Goal: Task Accomplishment & Management: Complete application form

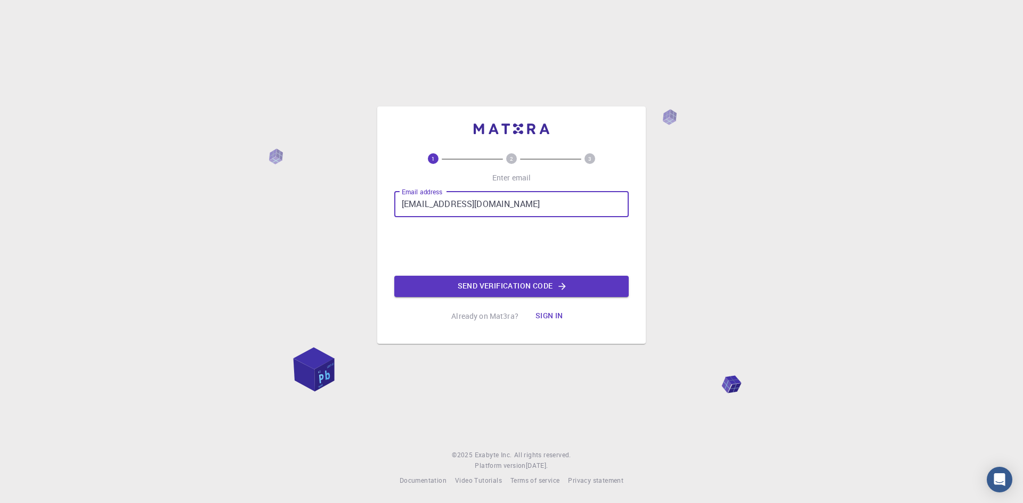
type input "[EMAIL_ADDRESS][DOMAIN_NAME]"
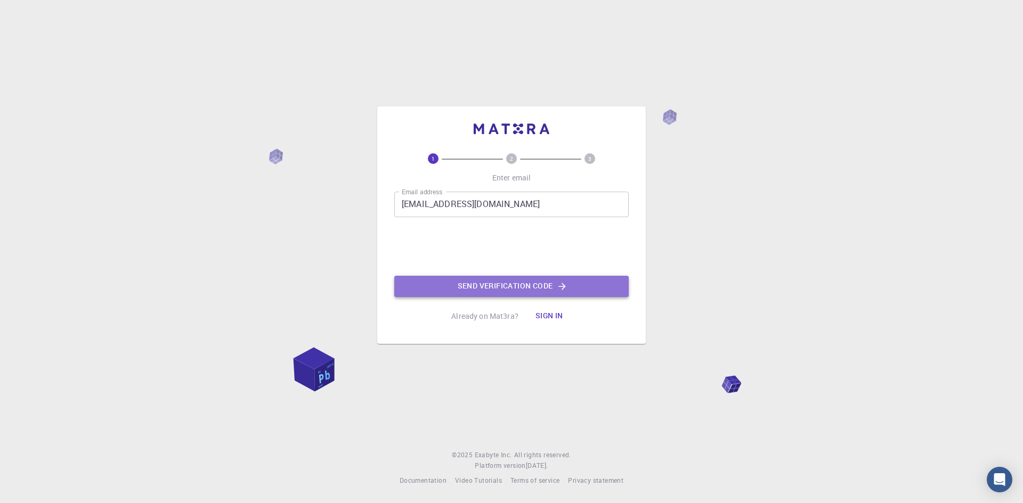
click at [492, 287] on button "Send verification code" at bounding box center [511, 286] width 234 height 21
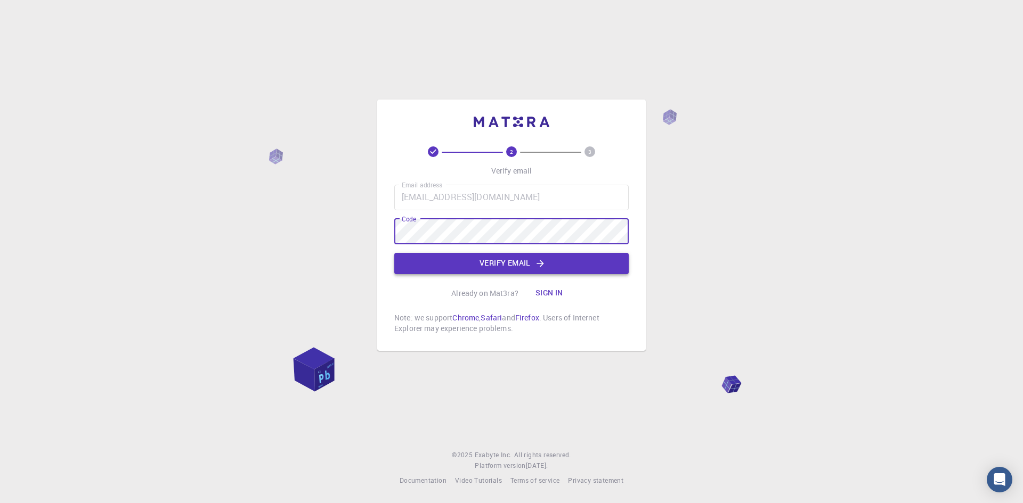
click at [491, 266] on button "Verify email" at bounding box center [511, 263] width 234 height 21
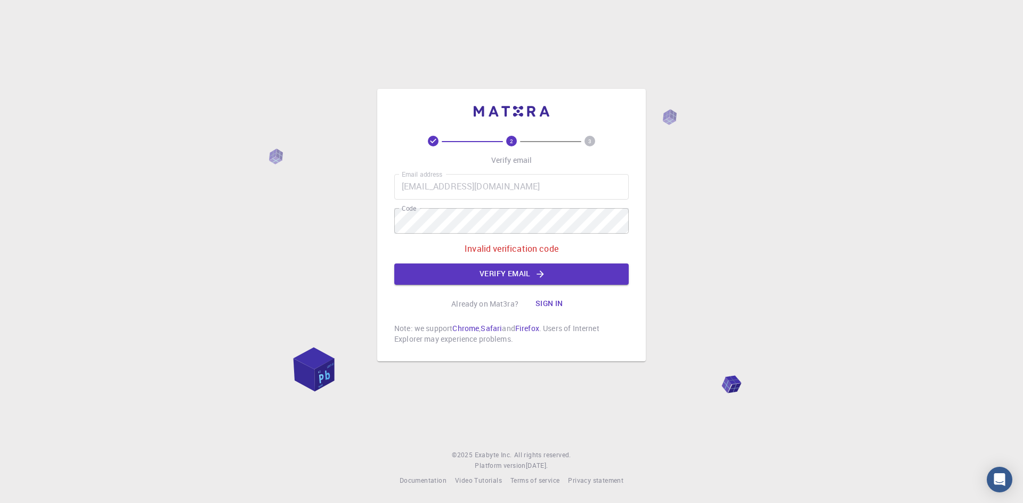
click at [920, 458] on footer "© 2025 Exabyte Inc. All rights reserved. Platform version [DATE] . Documentatio…" at bounding box center [511, 468] width 1023 height 36
click at [501, 277] on button "Verify email" at bounding box center [511, 274] width 234 height 21
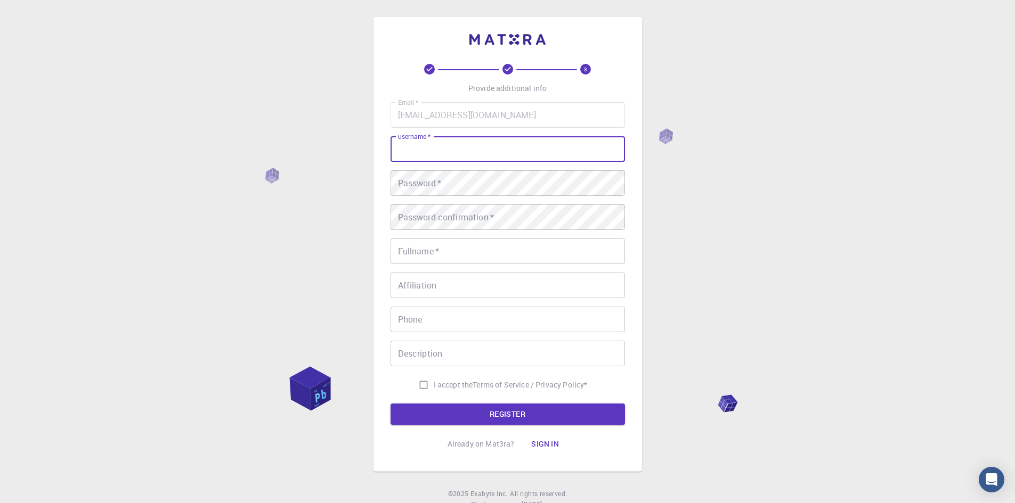
click at [447, 149] on input "username   *" at bounding box center [507, 149] width 234 height 26
type input "[PERSON_NAME]"
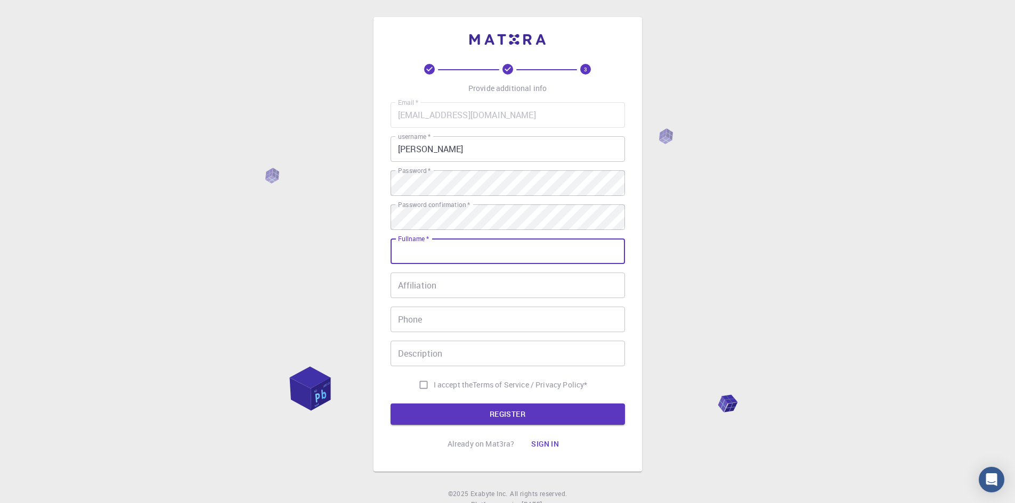
click at [419, 258] on input "Fullname   *" at bounding box center [507, 252] width 234 height 26
type input "XY"
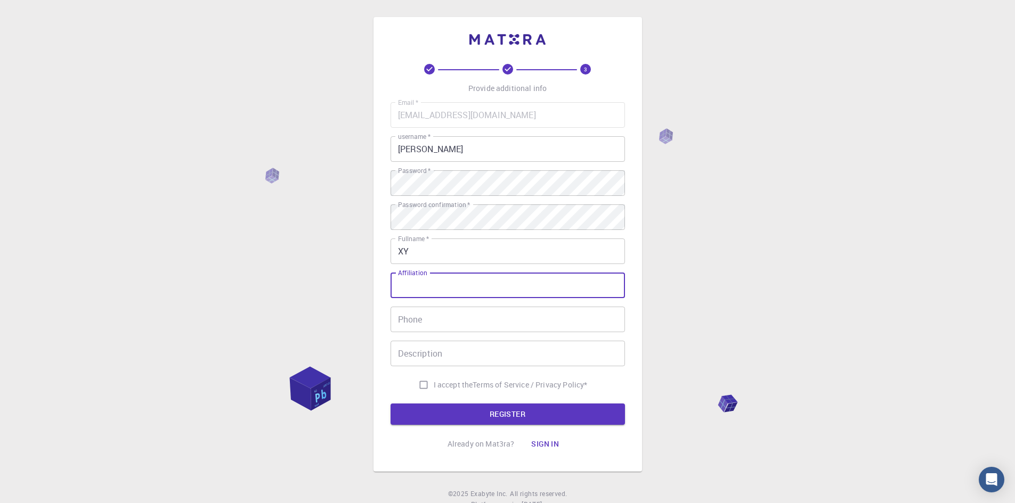
click at [445, 284] on input "Affiliation" at bounding box center [507, 286] width 234 height 26
click at [362, 305] on div "3 Provide additional info Email   * [EMAIL_ADDRESS][DOMAIN_NAME] Email   * user…" at bounding box center [507, 271] width 1015 height 542
click at [398, 318] on input "Phone" at bounding box center [507, 320] width 234 height 26
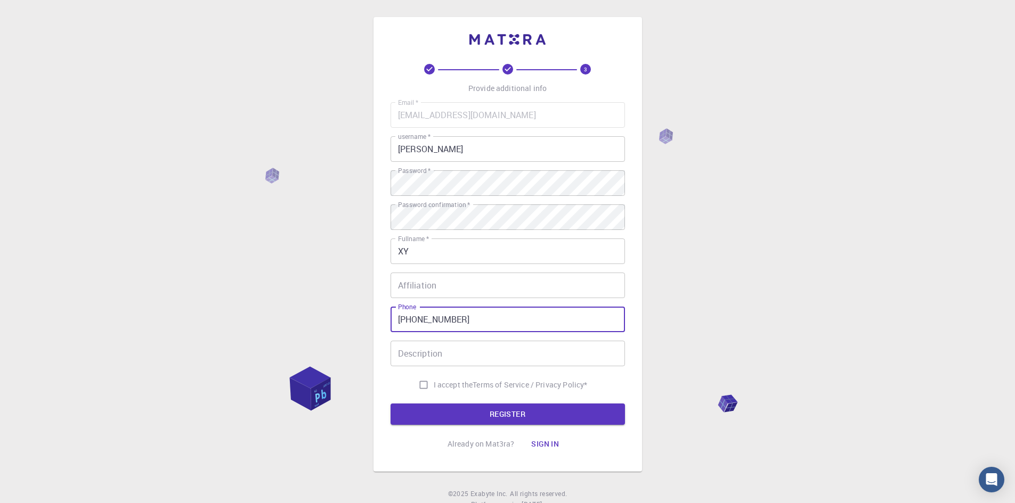
type input "[PHONE_NUMBER]"
click at [419, 383] on input "I accept the Terms of Service / Privacy Policy *" at bounding box center [423, 385] width 20 height 20
checkbox input "true"
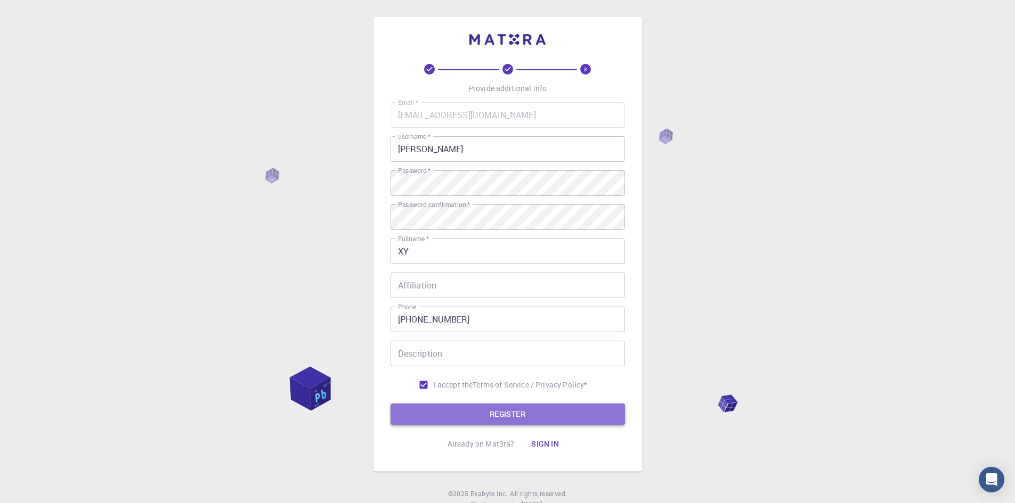
click at [510, 415] on button "REGISTER" at bounding box center [507, 414] width 234 height 21
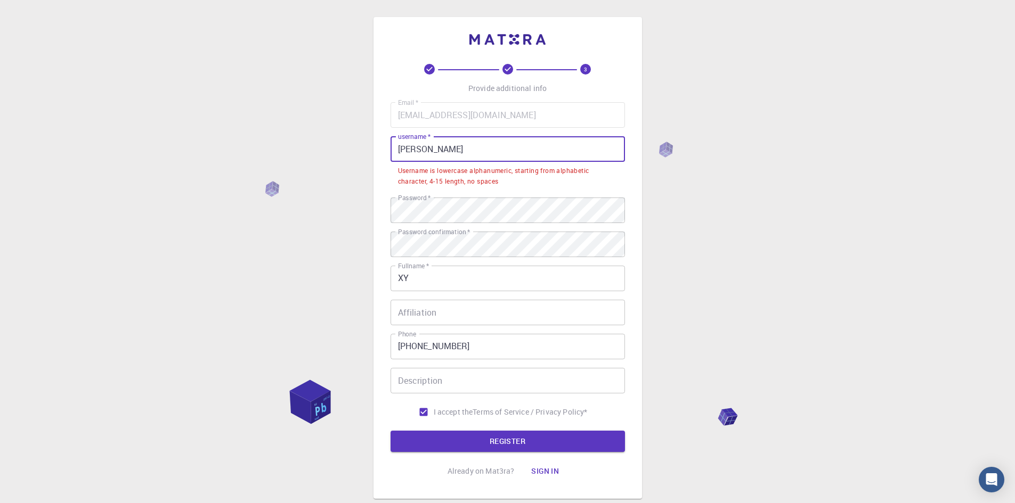
drag, startPoint x: 423, startPoint y: 149, endPoint x: 380, endPoint y: 152, distance: 43.3
click at [380, 152] on div "3 Provide additional info Email   * [EMAIL_ADDRESS][DOMAIN_NAME] Email   * user…" at bounding box center [507, 258] width 268 height 482
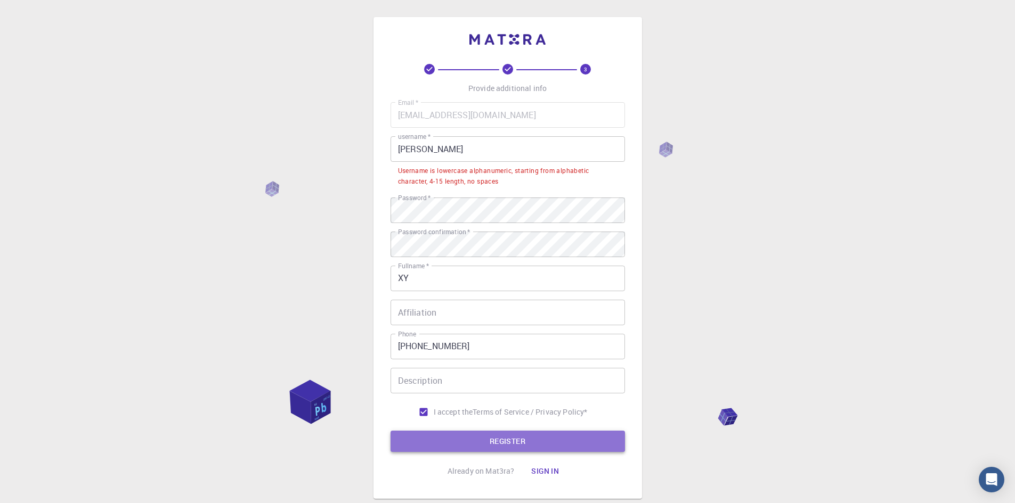
click at [513, 444] on button "REGISTER" at bounding box center [507, 441] width 234 height 21
click at [424, 149] on input "[PERSON_NAME]" at bounding box center [507, 149] width 234 height 26
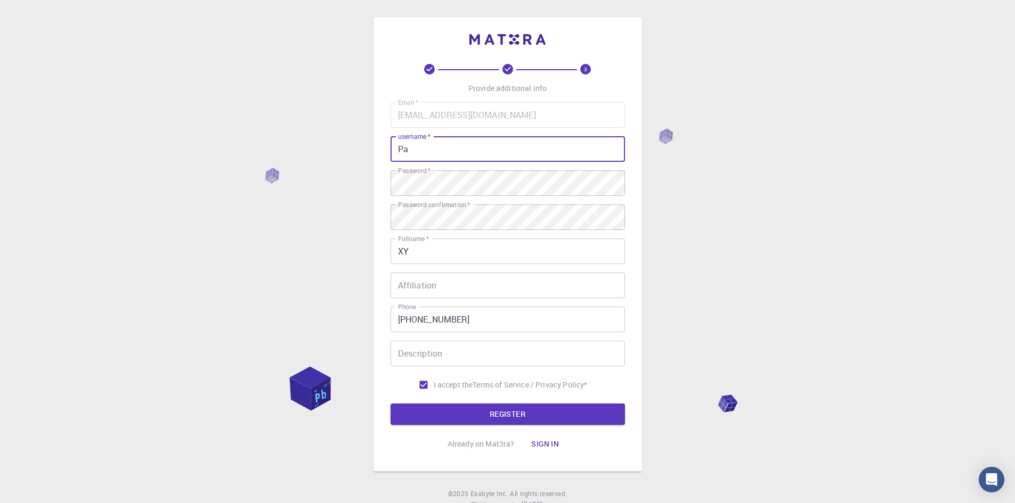
type input "P"
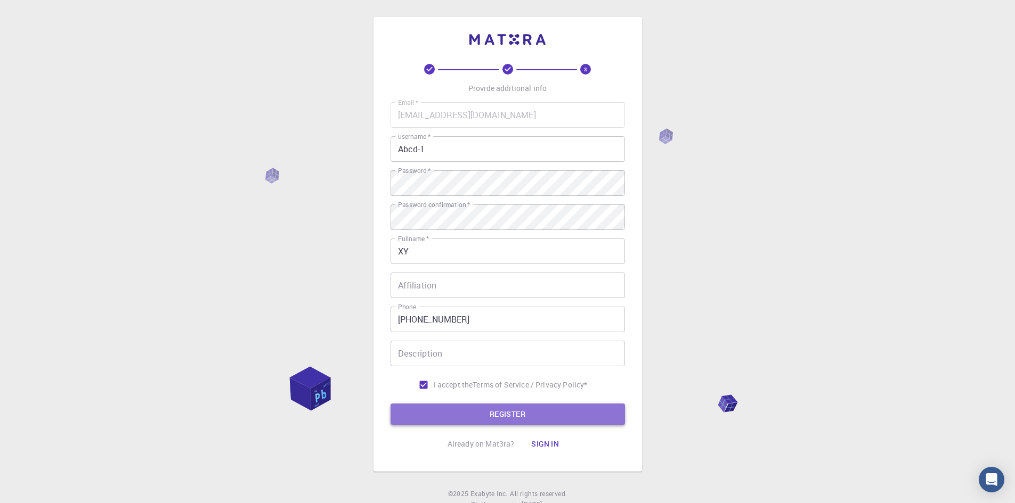
click at [508, 413] on button "REGISTER" at bounding box center [507, 414] width 234 height 21
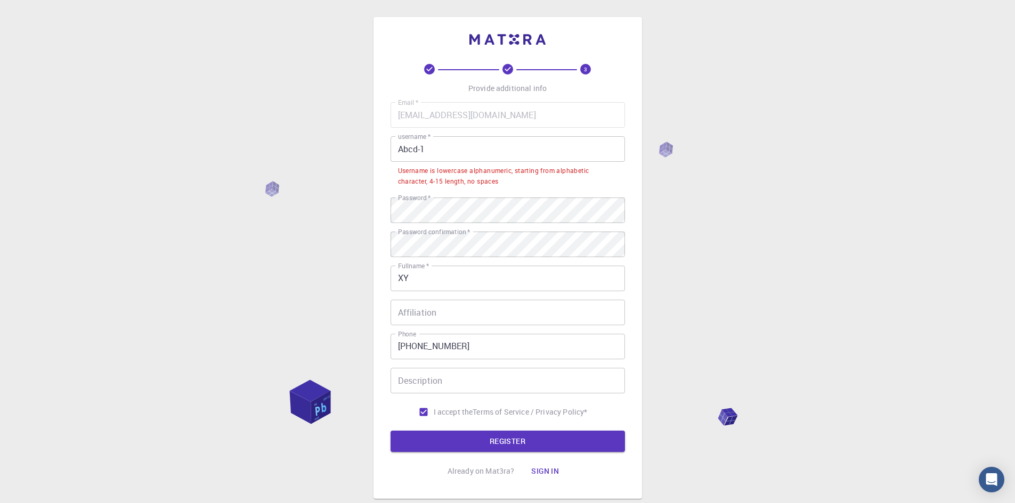
click at [418, 150] on input "Abcd-1" at bounding box center [507, 149] width 234 height 26
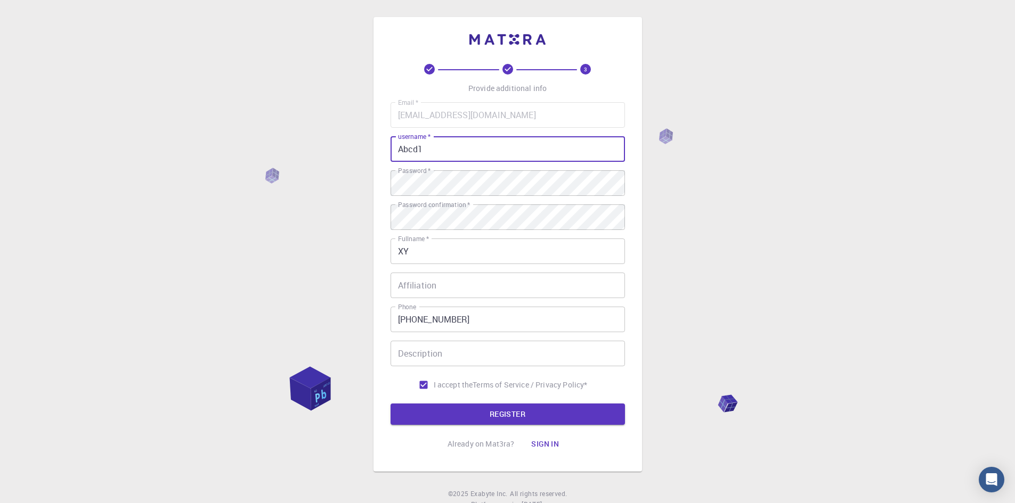
click at [428, 148] on input "Abcd1" at bounding box center [507, 149] width 234 height 26
click at [508, 415] on button "REGISTER" at bounding box center [507, 414] width 234 height 21
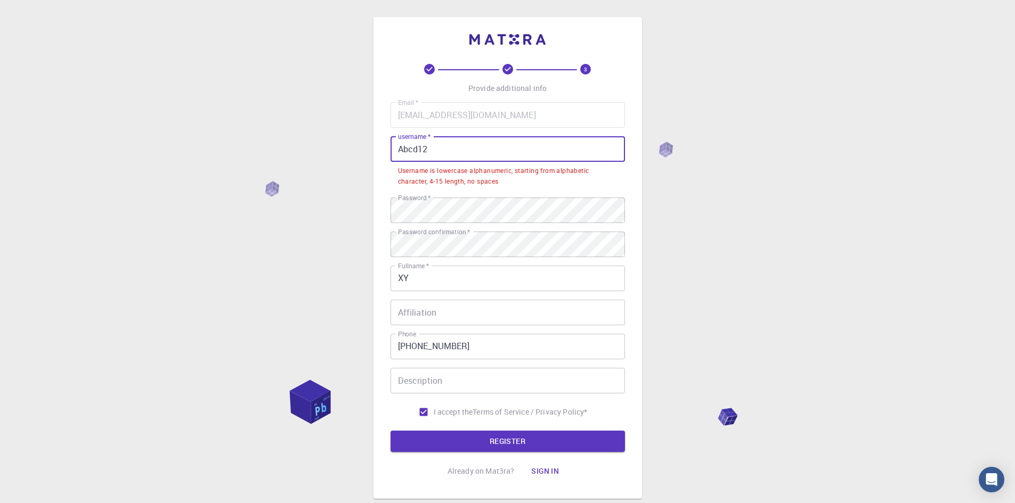
drag, startPoint x: 443, startPoint y: 149, endPoint x: 370, endPoint y: 153, distance: 73.1
click at [370, 153] on div "3 Provide additional info Email   * [EMAIL_ADDRESS][DOMAIN_NAME] Email   * user…" at bounding box center [507, 284] width 1015 height 569
click at [403, 152] on input "Abcd12" at bounding box center [507, 149] width 234 height 26
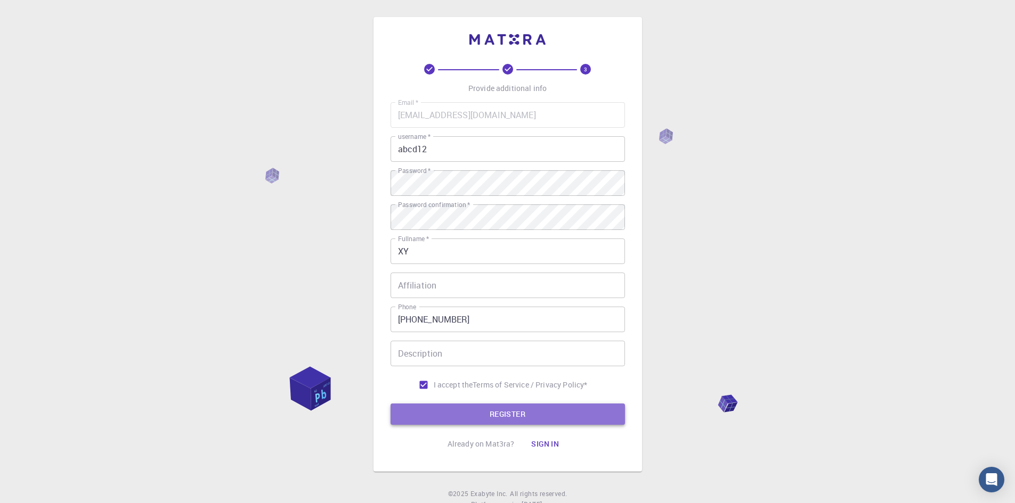
click at [516, 412] on button "REGISTER" at bounding box center [507, 414] width 234 height 21
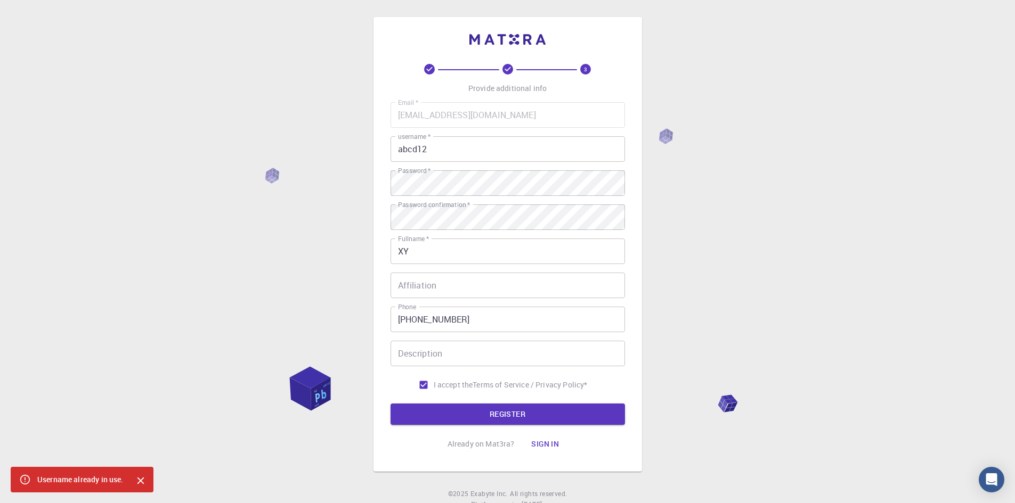
click at [143, 483] on icon "Close" at bounding box center [140, 481] width 7 height 7
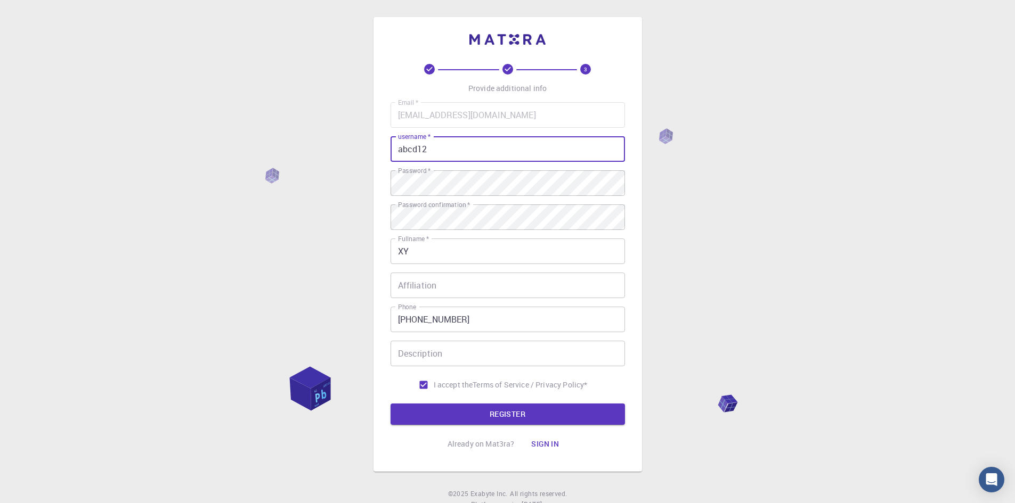
click at [429, 149] on input "abcd12" at bounding box center [507, 149] width 234 height 26
click at [513, 411] on button "REGISTER" at bounding box center [507, 414] width 234 height 21
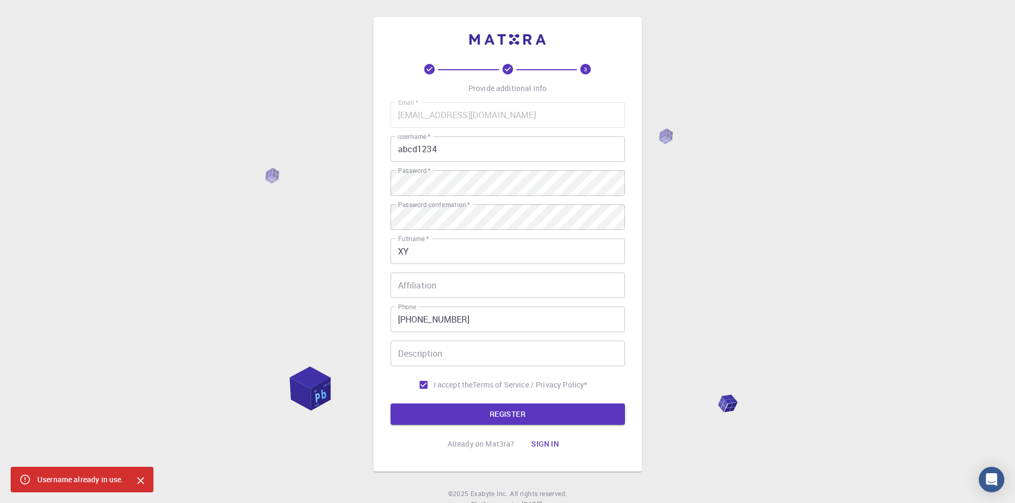
click at [140, 477] on icon "Close" at bounding box center [141, 481] width 12 height 12
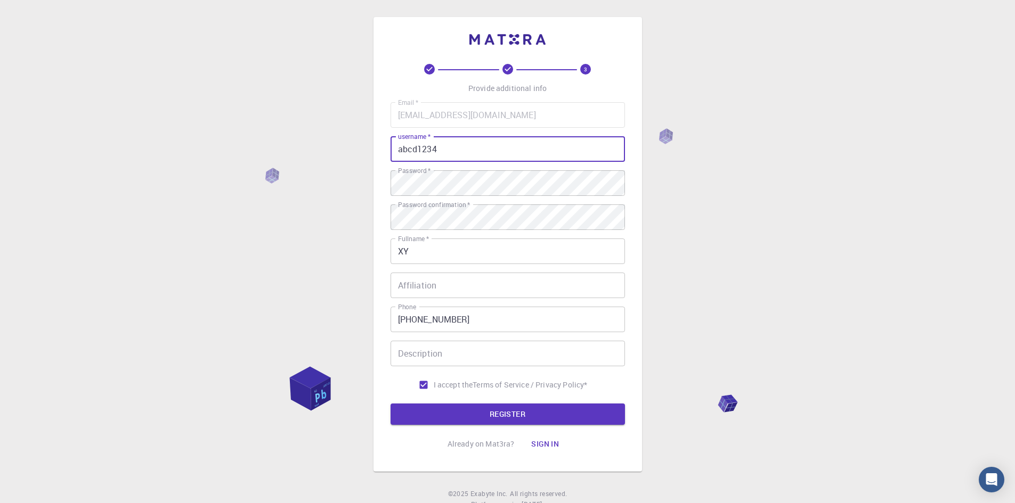
click at [416, 151] on input "abcd1234" at bounding box center [507, 149] width 234 height 26
type input "abcdef1234"
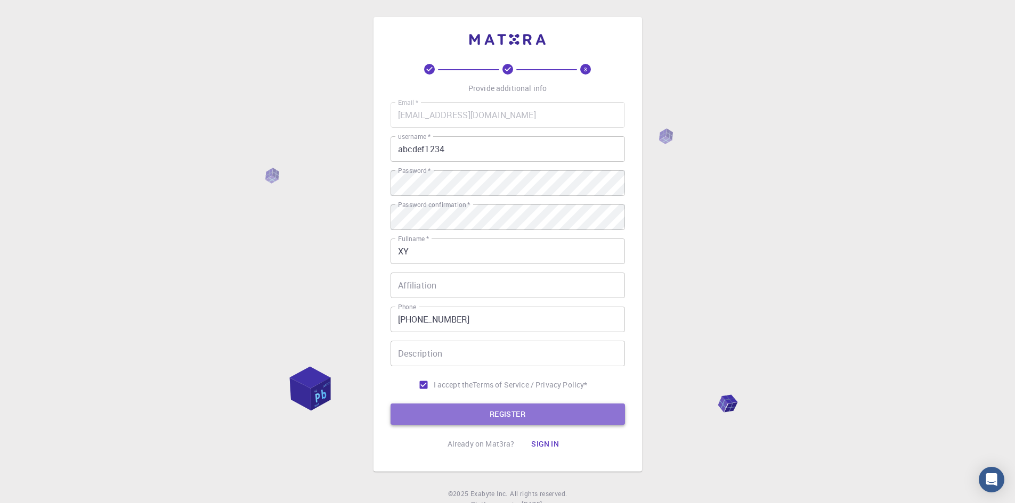
click at [506, 418] on button "REGISTER" at bounding box center [507, 414] width 234 height 21
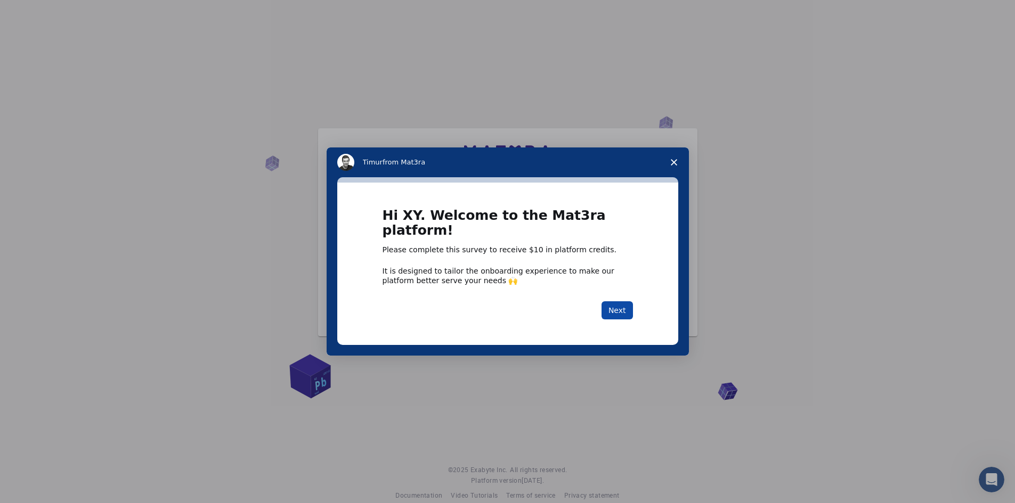
click at [624, 306] on button "Next" at bounding box center [616, 310] width 31 height 18
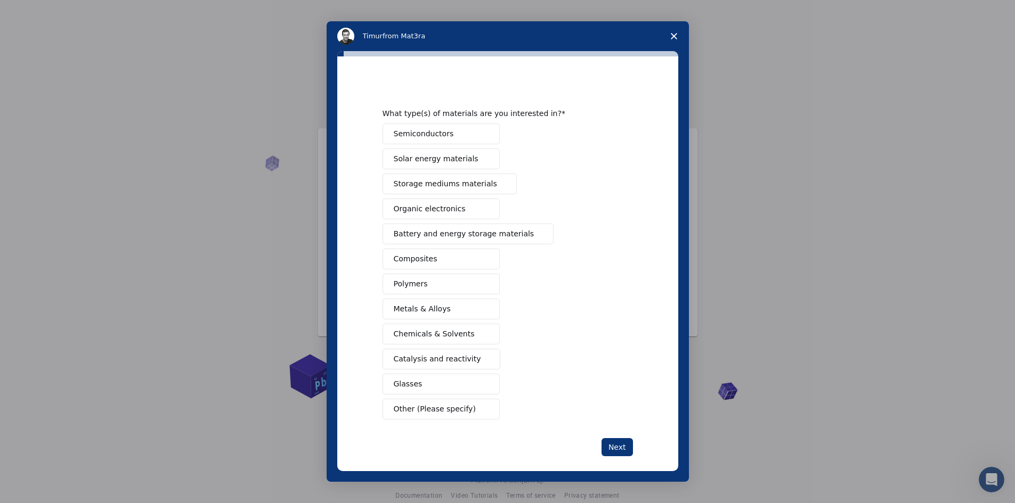
click at [433, 184] on span "Storage mediums materials" at bounding box center [445, 183] width 103 height 11
click at [614, 451] on button "Next" at bounding box center [616, 447] width 31 height 18
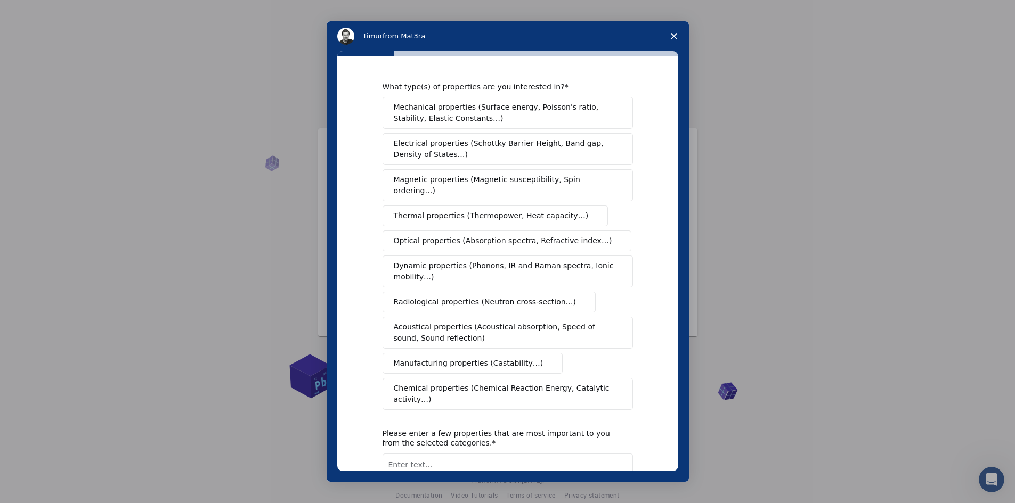
click at [434, 358] on span "Manufacturing properties (Castability…)" at bounding box center [469, 363] width 150 height 11
click at [543, 359] on icon "Intercom messenger" at bounding box center [547, 363] width 9 height 9
click at [400, 360] on button "Manufacturing properties (Castability…)" at bounding box center [472, 363] width 181 height 21
click at [664, 132] on div "What type(s) of properties are you interested in? Mechanical properties (Surfac…" at bounding box center [507, 263] width 341 height 415
click at [477, 454] on textarea "Enter text..." at bounding box center [507, 476] width 250 height 44
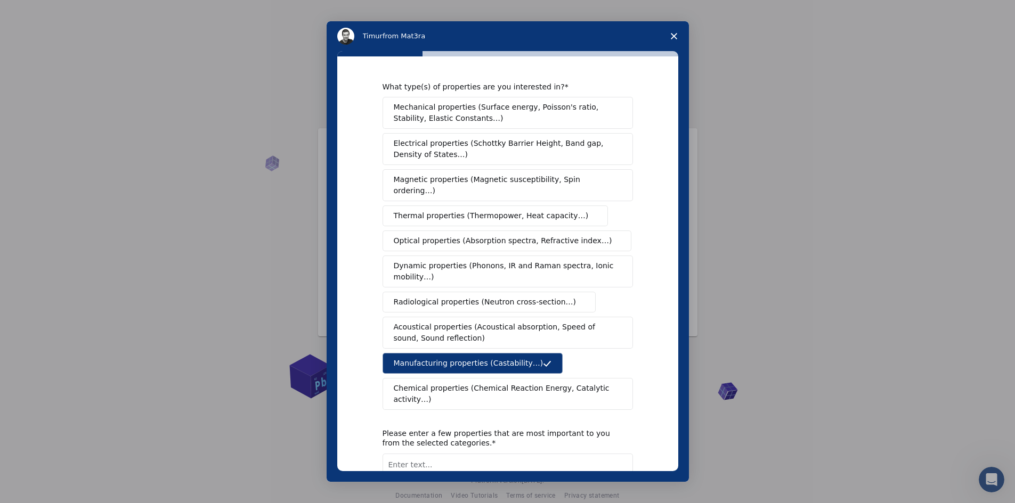
click at [674, 37] on icon "Close survey" at bounding box center [674, 36] width 6 height 6
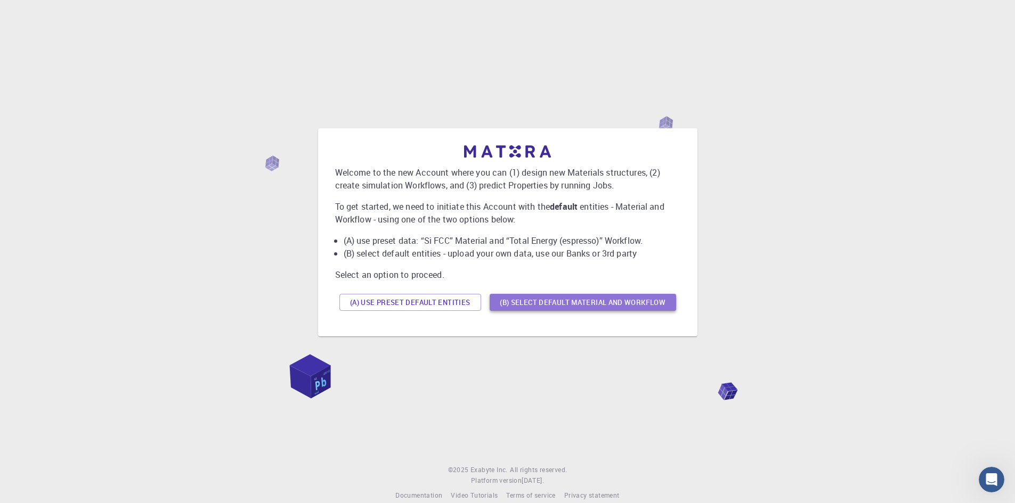
click at [551, 304] on button "(B) Select default material and workflow" at bounding box center [582, 302] width 186 height 17
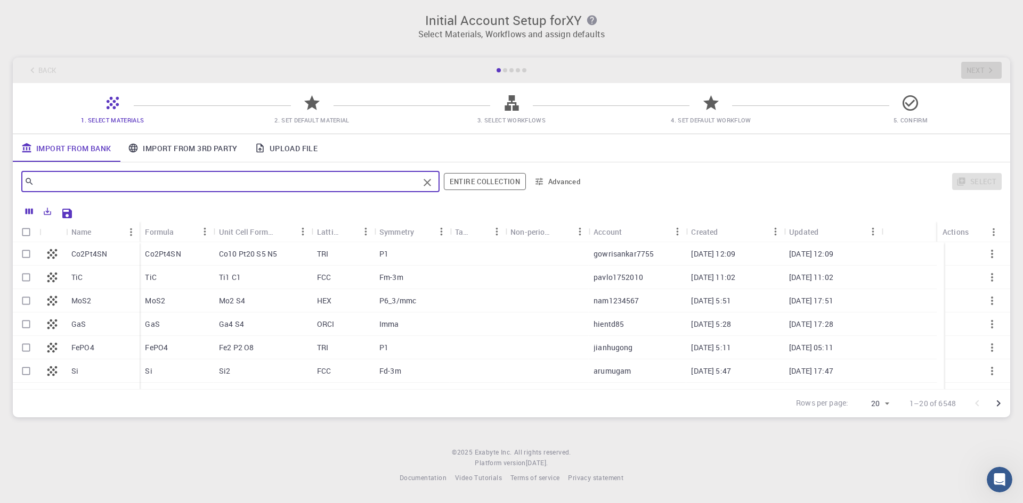
click at [51, 179] on input "text" at bounding box center [226, 181] width 385 height 15
